Goal: Information Seeking & Learning: Check status

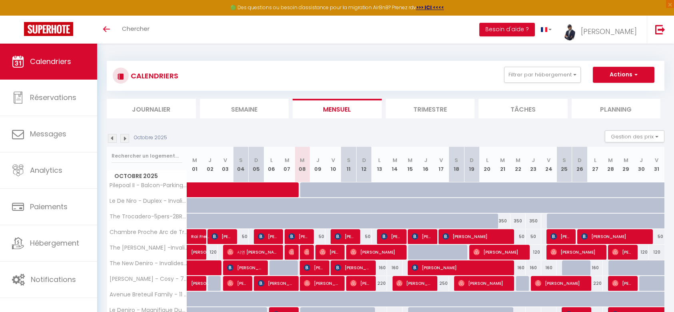
scroll to position [105, 0]
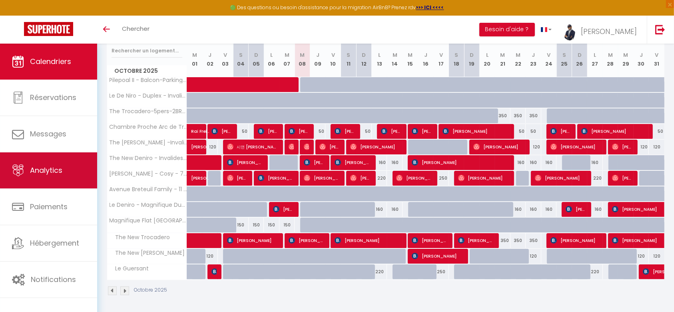
click at [30, 167] on span "Analytics" at bounding box center [46, 170] width 32 height 10
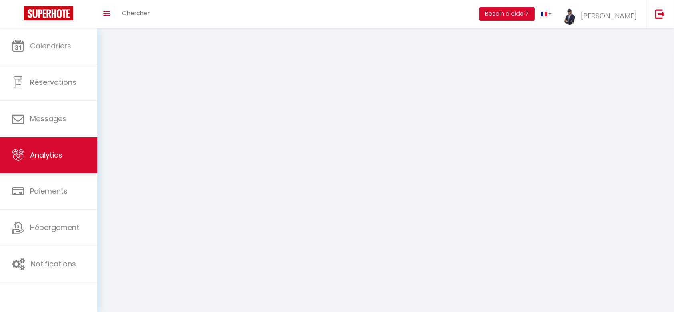
select select "2025"
select select "10"
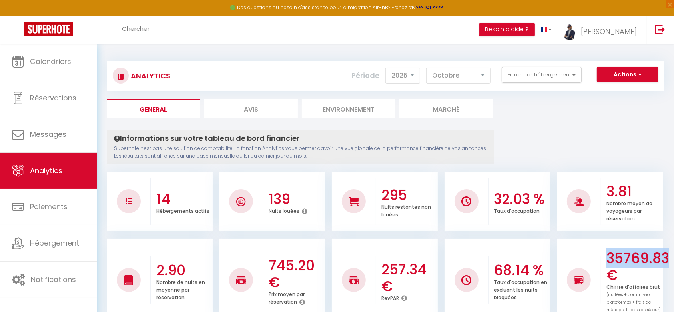
drag, startPoint x: 608, startPoint y: 261, endPoint x: 675, endPoint y: 265, distance: 66.9
click at [674, 265] on html "🟢 Des questions ou besoin d'assistance pour la migration AirBnB? Prenez rdv >>>…" at bounding box center [337, 156] width 674 height 312
click at [561, 80] on button "Filtrer par hébergement" at bounding box center [542, 75] width 80 height 16
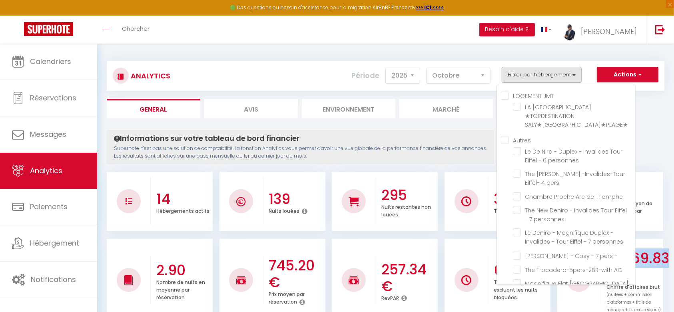
click at [504, 139] on input "Autres" at bounding box center [568, 140] width 134 height 8
checkbox input "true"
checkbox SALY★PISCINE★PLAGE★ "false"
checkbox personnes "true"
checkbox pers "true"
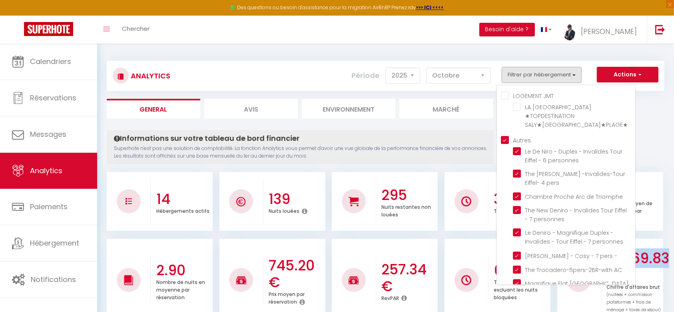
checkbox Triomphe "true"
checkbox personnes "true"
checkbox - "true"
checkbox AC "true"
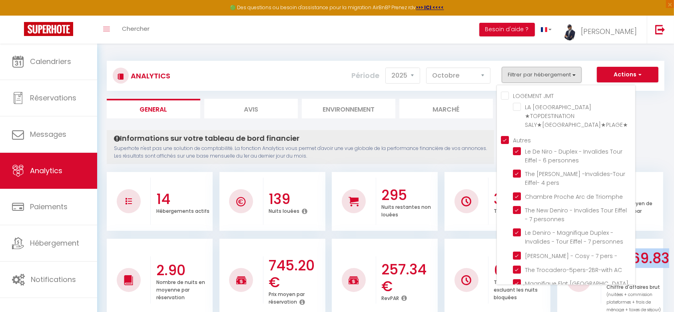
checkbox Metro "true"
checkbox Trocadero "true"
checkbox Pacino "true"
checkbox Balcon-Parking-6Pers "true"
checkbox pers "true"
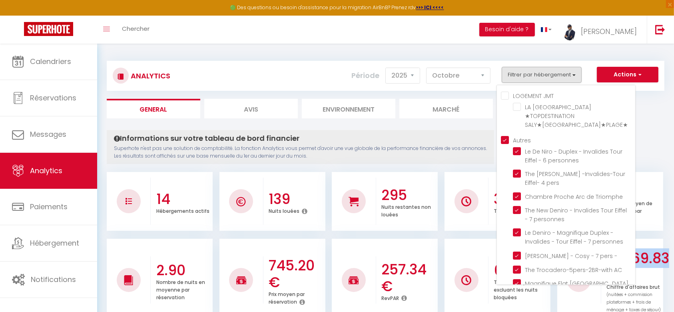
checkbox Guersant "true"
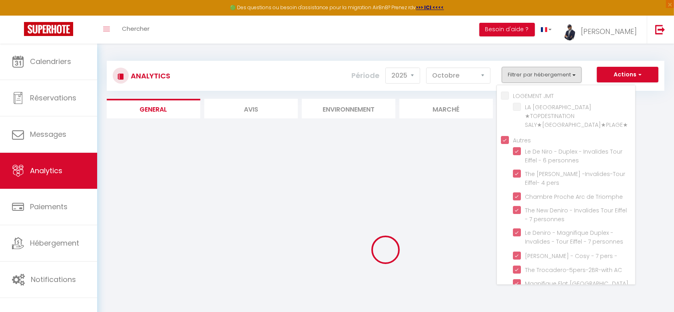
click at [636, 120] on div "Analytics Actions Génération SuperConciergerie Génération SuperAnalyzer Générat…" at bounding box center [386, 211] width 558 height 317
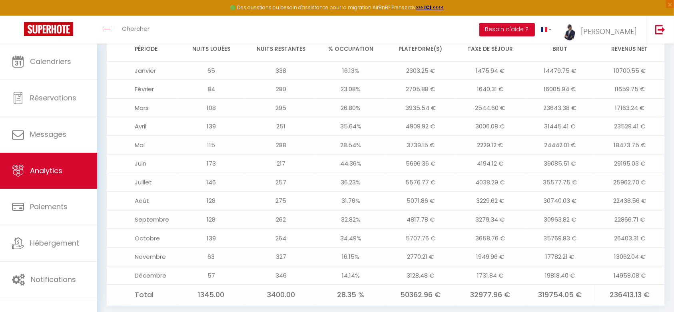
scroll to position [682, 0]
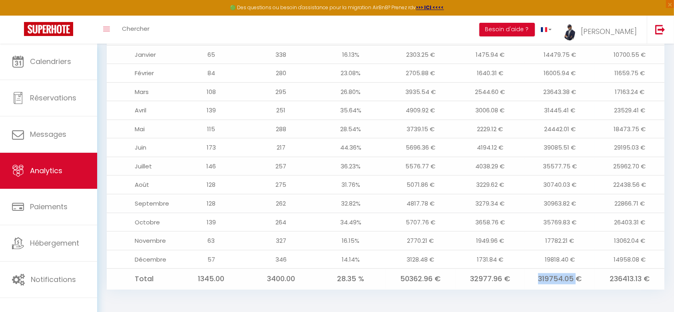
drag, startPoint x: 539, startPoint y: 280, endPoint x: 578, endPoint y: 278, distance: 39.7
click at [578, 278] on td "319754.05 €" at bounding box center [560, 279] width 70 height 20
drag, startPoint x: 542, startPoint y: 221, endPoint x: 594, endPoint y: 224, distance: 52.9
click at [594, 224] on td "35769.83 €" at bounding box center [560, 222] width 70 height 19
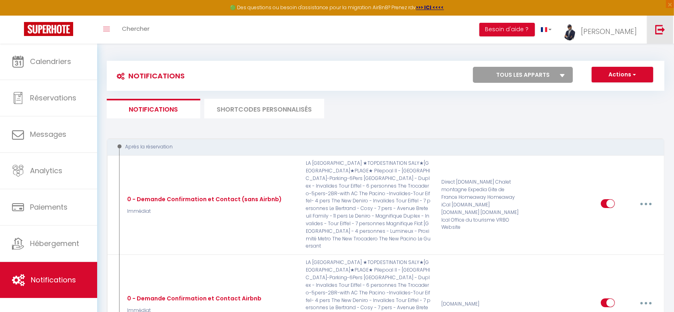
click at [666, 30] on img at bounding box center [661, 29] width 10 height 10
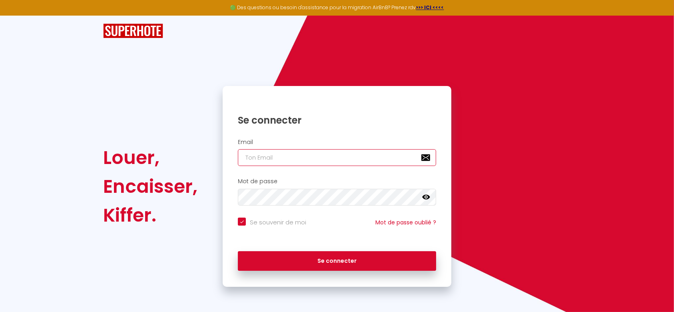
type input "[EMAIL_ADDRESS][DOMAIN_NAME]"
checkbox input "true"
